Goal: Navigation & Orientation: Find specific page/section

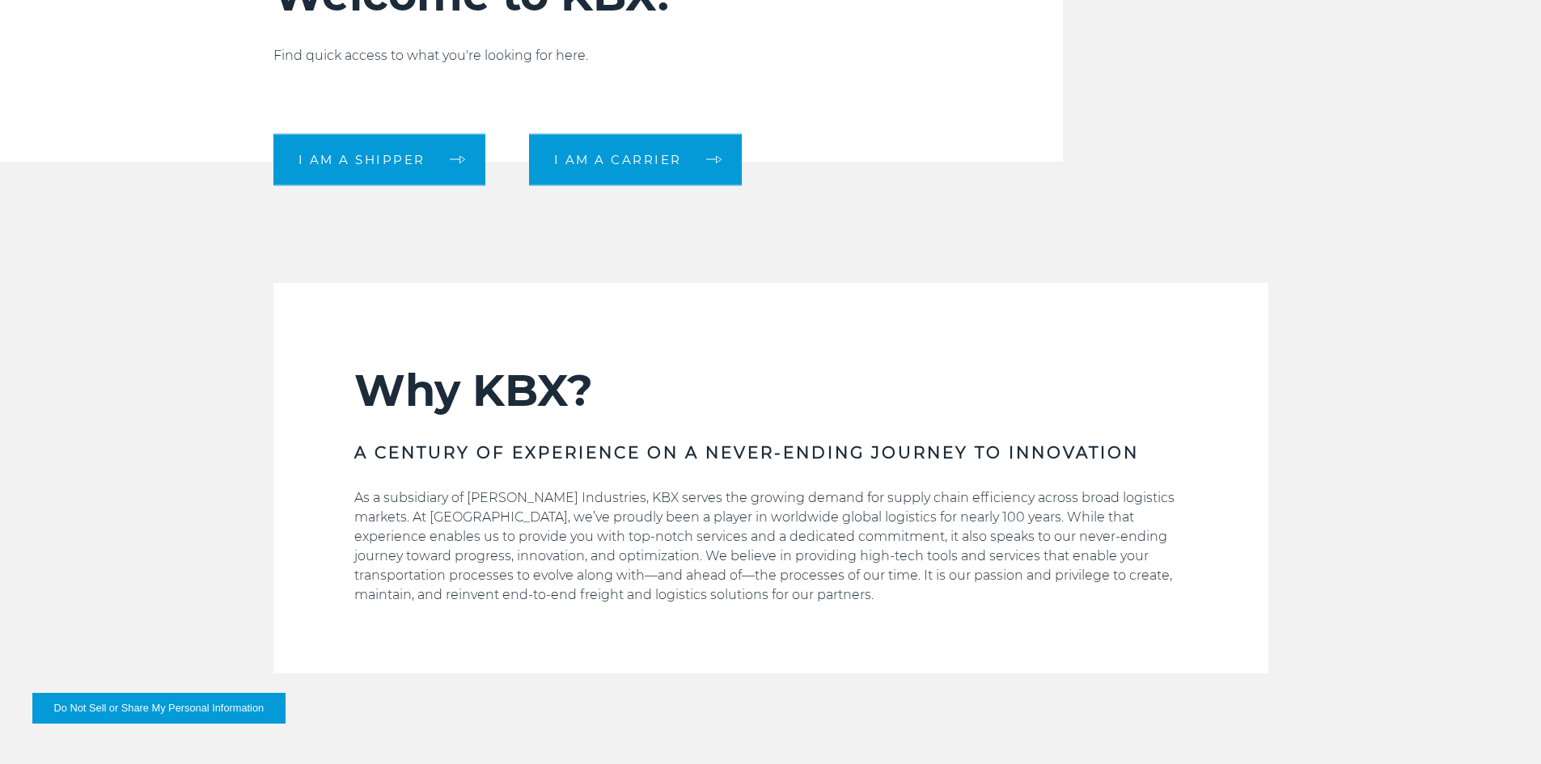
scroll to position [647, 0]
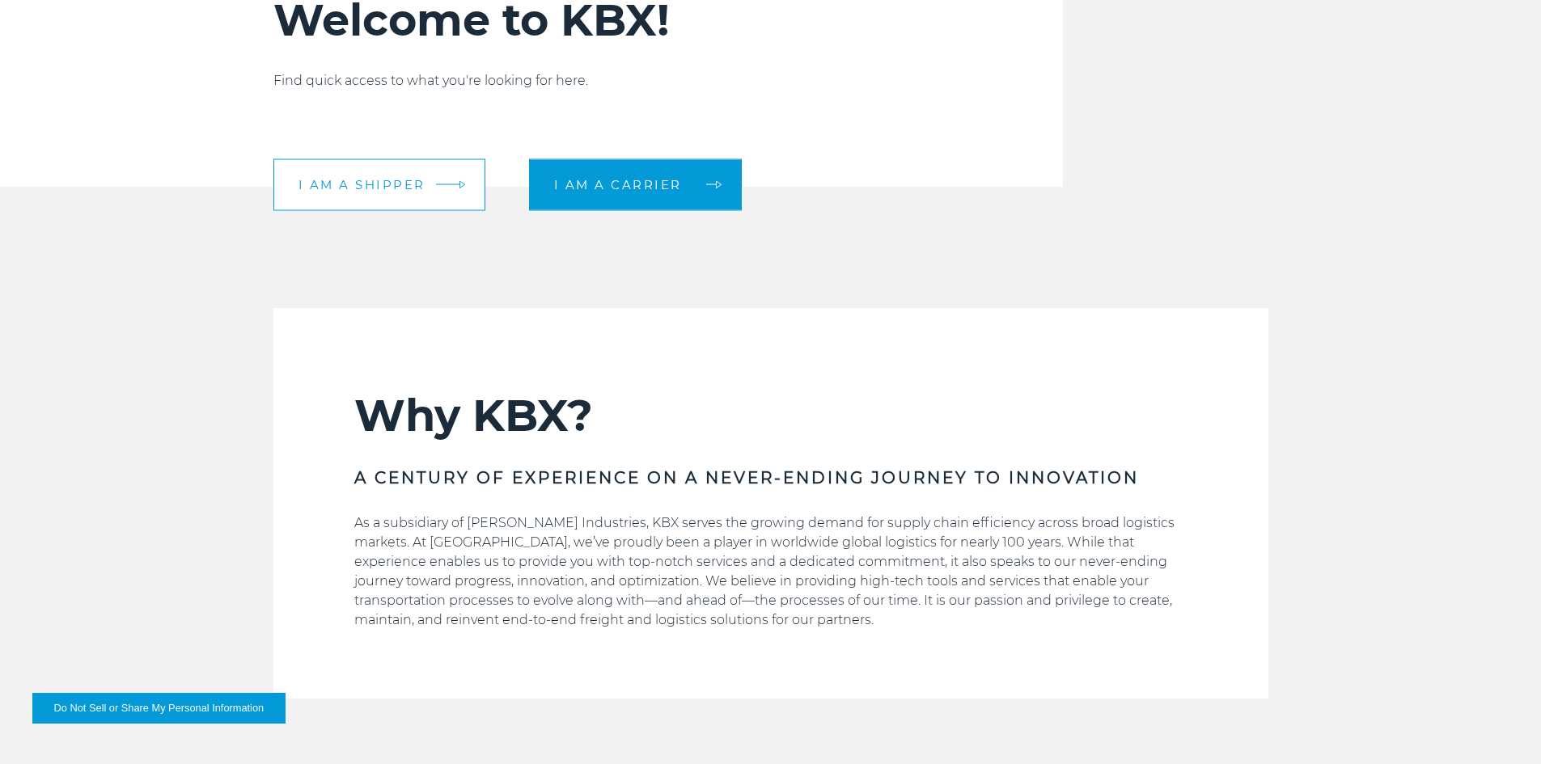
click at [428, 193] on link "I am a shipper" at bounding box center [379, 185] width 212 height 52
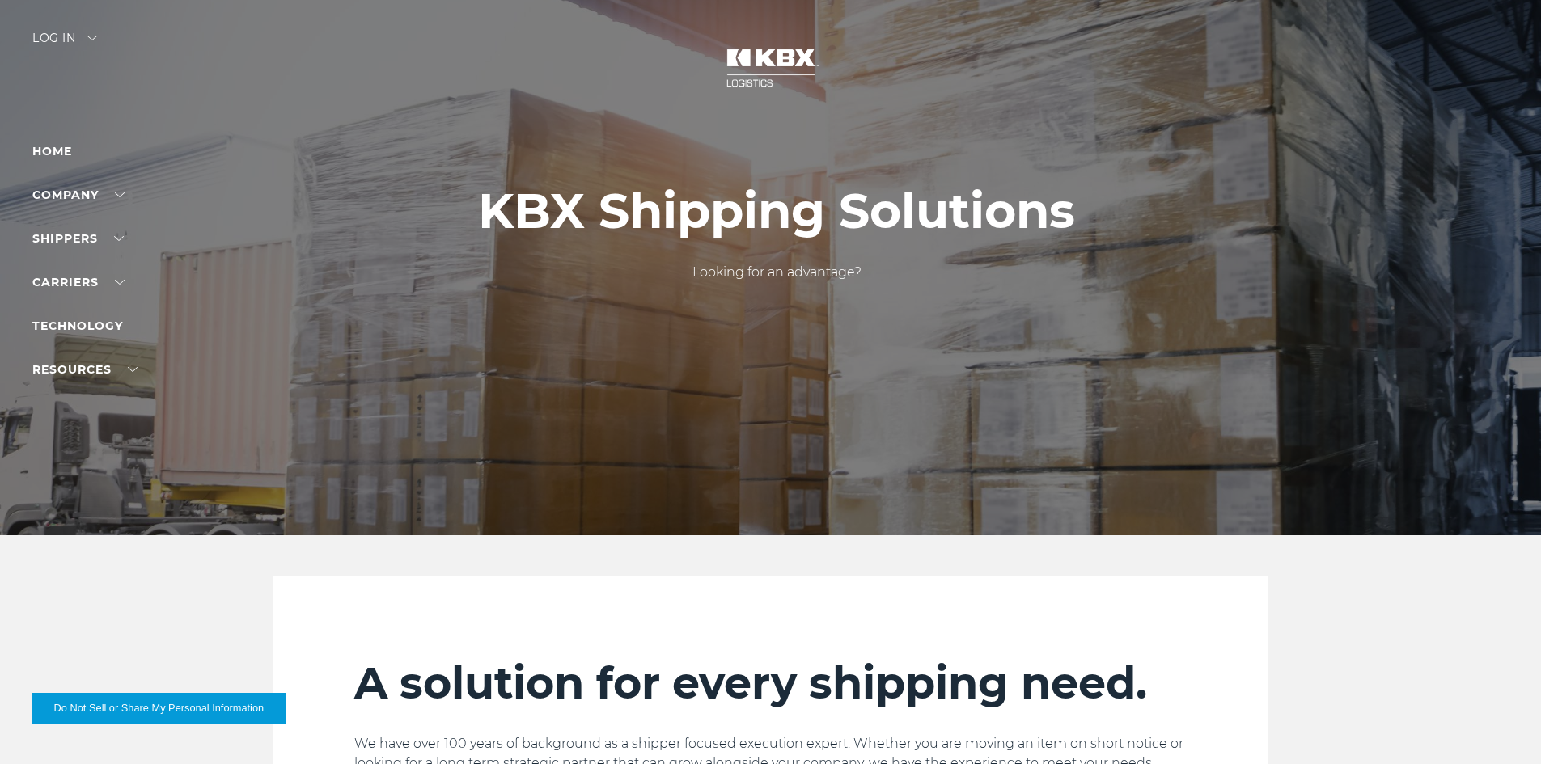
click at [55, 29] on div at bounding box center [776, 267] width 1553 height 535
click at [59, 36] on div "Log in" at bounding box center [64, 43] width 65 height 23
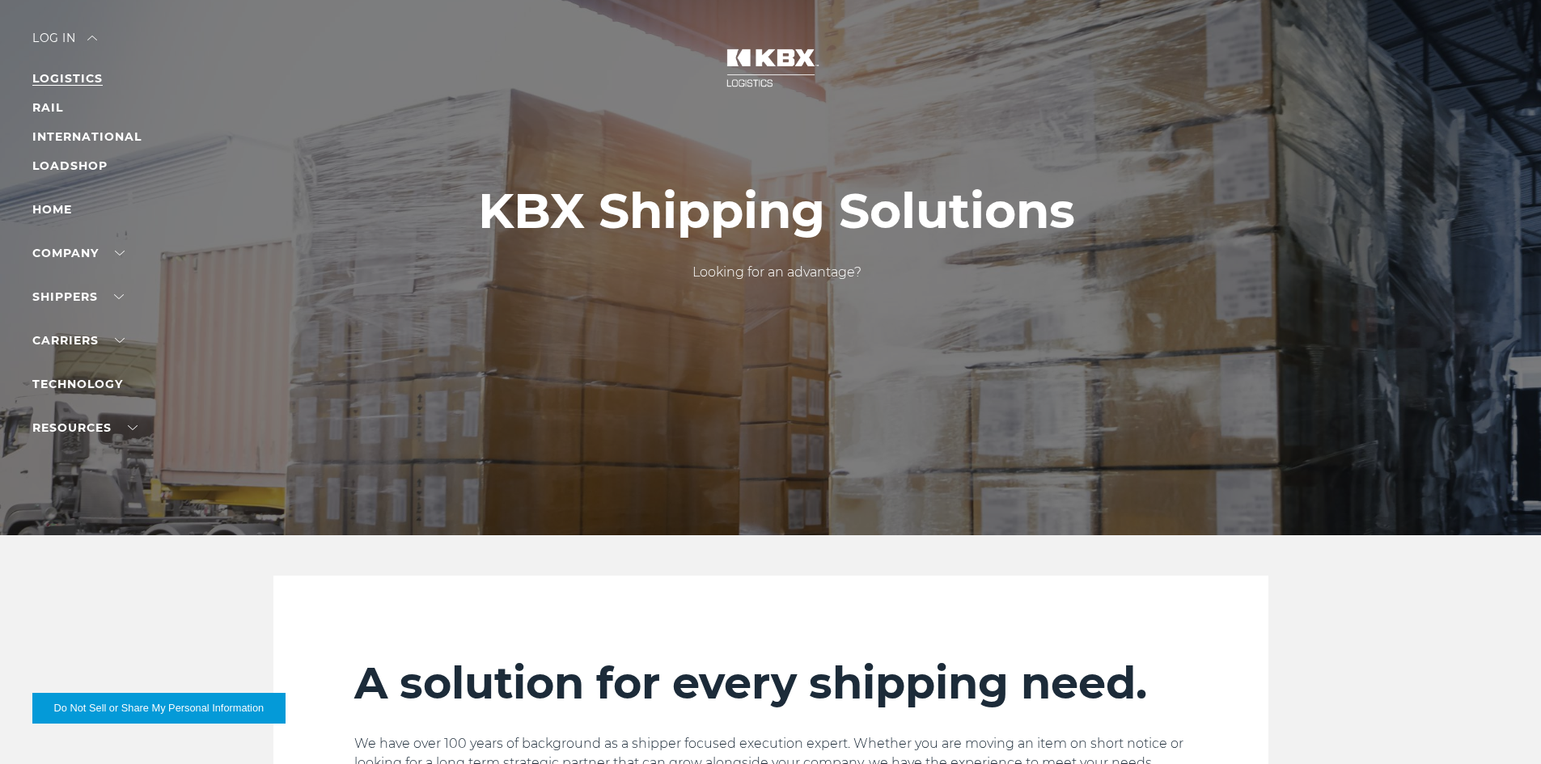
click at [75, 72] on link "LOGISTICS" at bounding box center [67, 78] width 70 height 15
